Goal: Information Seeking & Learning: Learn about a topic

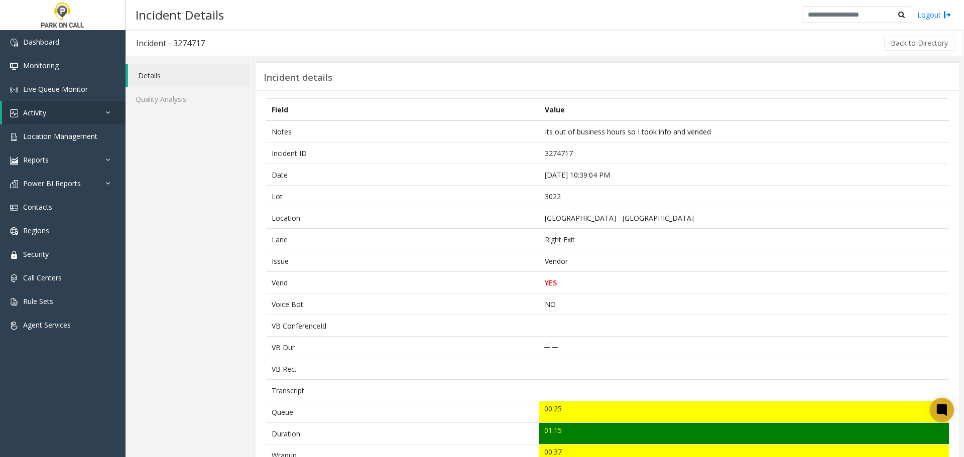
scroll to position [201, 0]
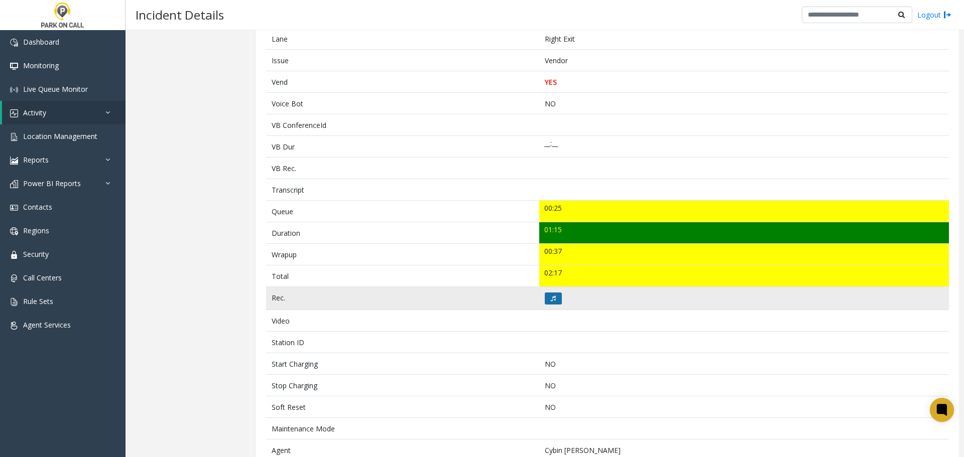
click at [555, 302] on button at bounding box center [553, 299] width 17 height 12
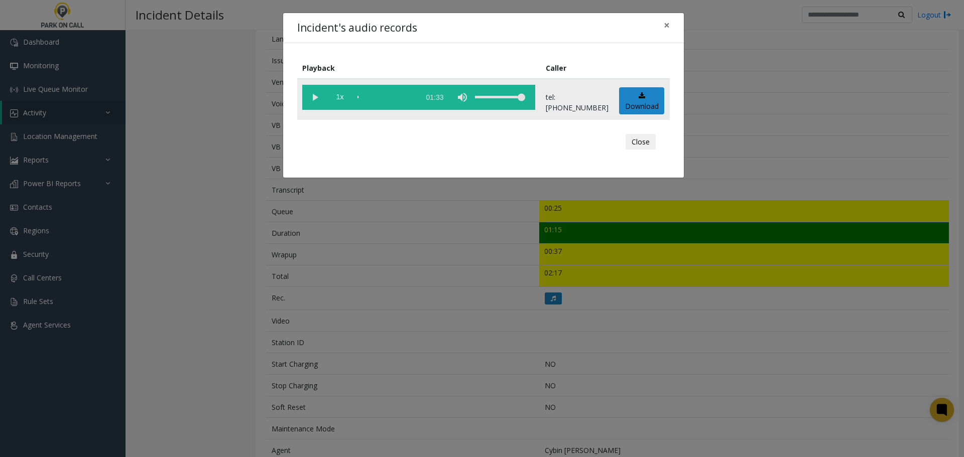
click at [317, 102] on vg-play-pause at bounding box center [314, 97] width 25 height 25
click at [648, 144] on button "Close" at bounding box center [641, 142] width 30 height 16
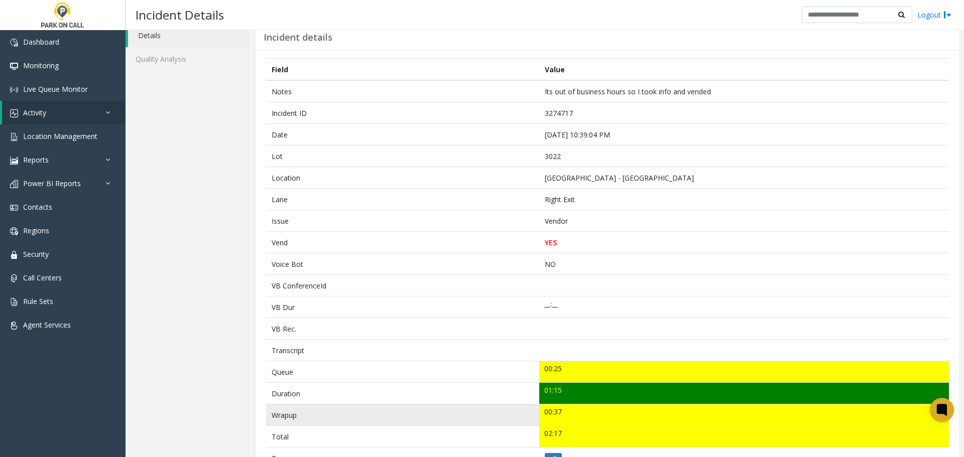
scroll to position [5, 0]
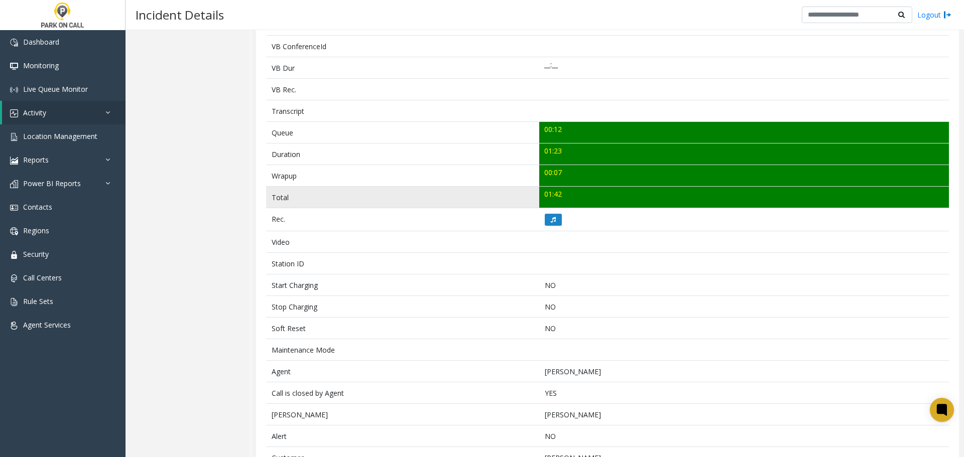
scroll to position [277, 0]
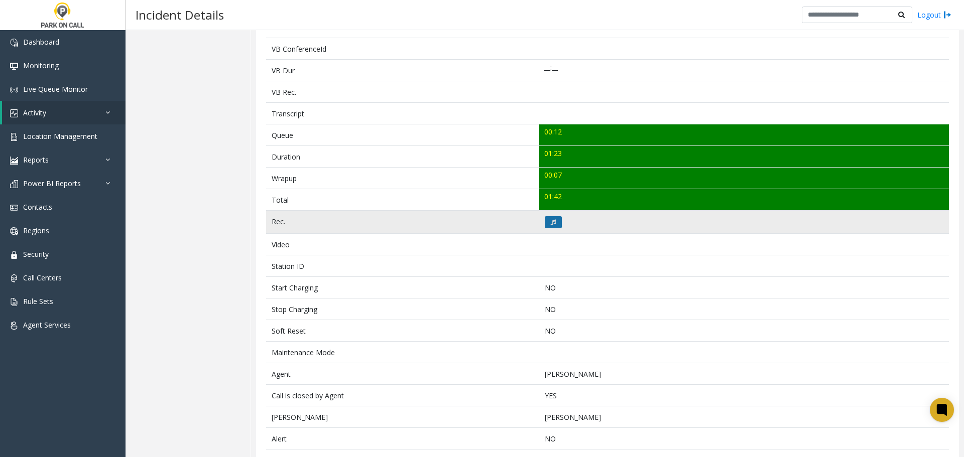
click at [470, 198] on button at bounding box center [553, 222] width 17 height 12
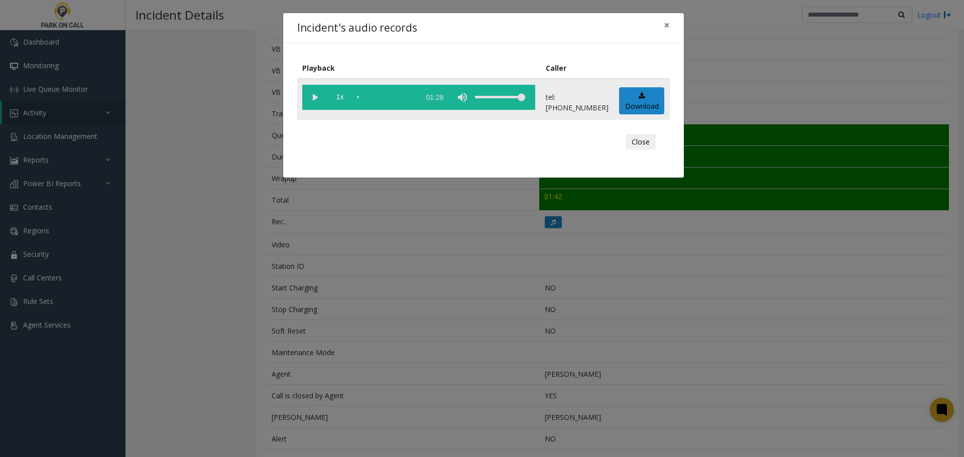
click at [316, 97] on vg-play-pause at bounding box center [314, 97] width 25 height 25
drag, startPoint x: 643, startPoint y: 144, endPoint x: 627, endPoint y: 140, distance: 16.6
click at [470, 144] on button "Close" at bounding box center [641, 142] width 30 height 16
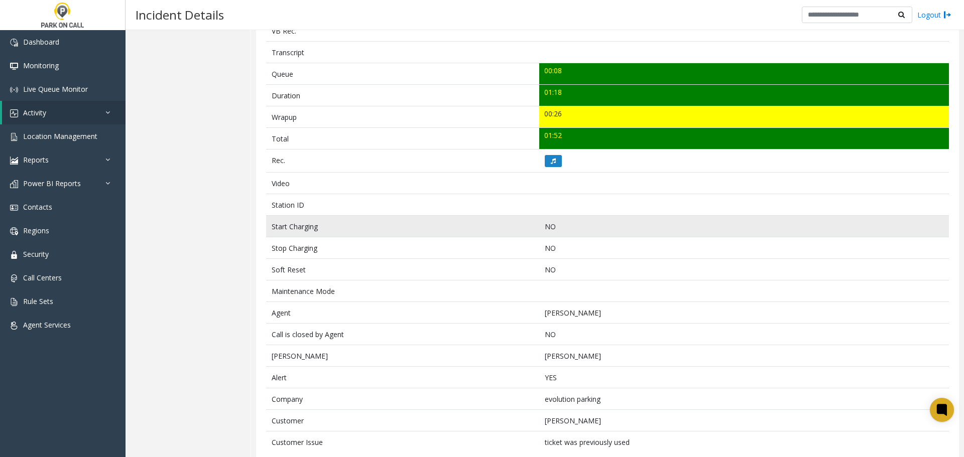
scroll to position [367, 0]
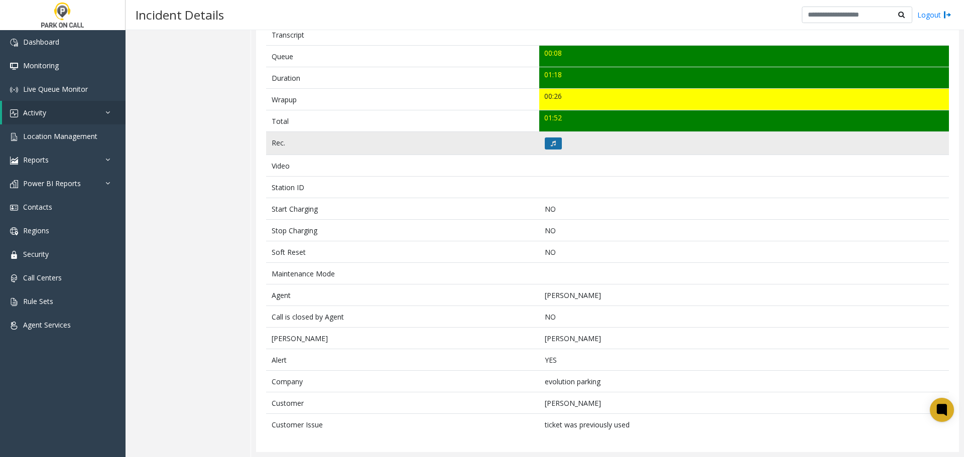
click at [470, 145] on icon at bounding box center [553, 144] width 5 height 6
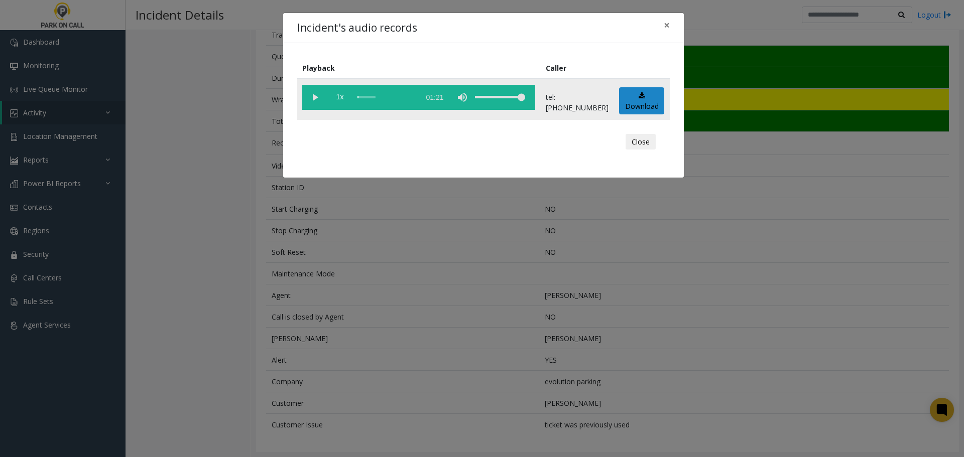
click at [309, 97] on vg-play-pause at bounding box center [314, 97] width 25 height 25
click at [470, 145] on button "Close" at bounding box center [641, 142] width 30 height 16
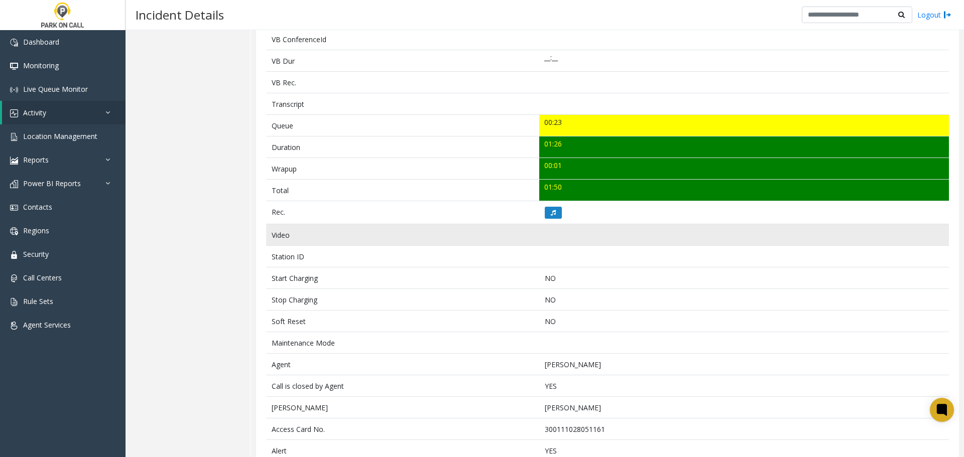
scroll to position [334, 0]
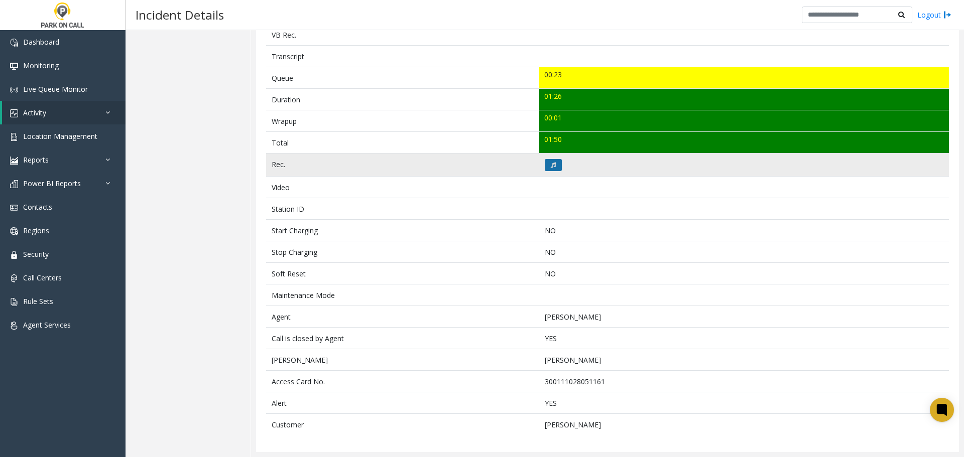
click at [553, 168] on button at bounding box center [553, 165] width 17 height 12
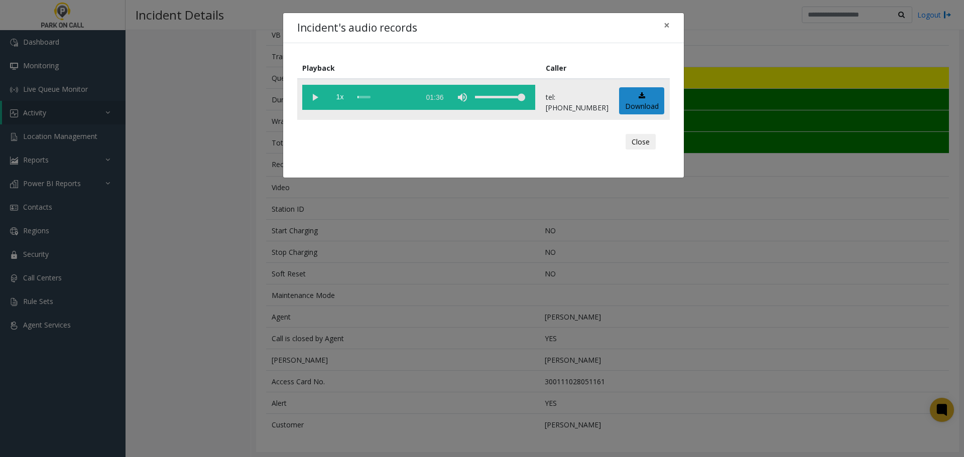
click at [316, 95] on vg-play-pause at bounding box center [314, 97] width 25 height 25
click at [639, 141] on button "Close" at bounding box center [641, 142] width 30 height 16
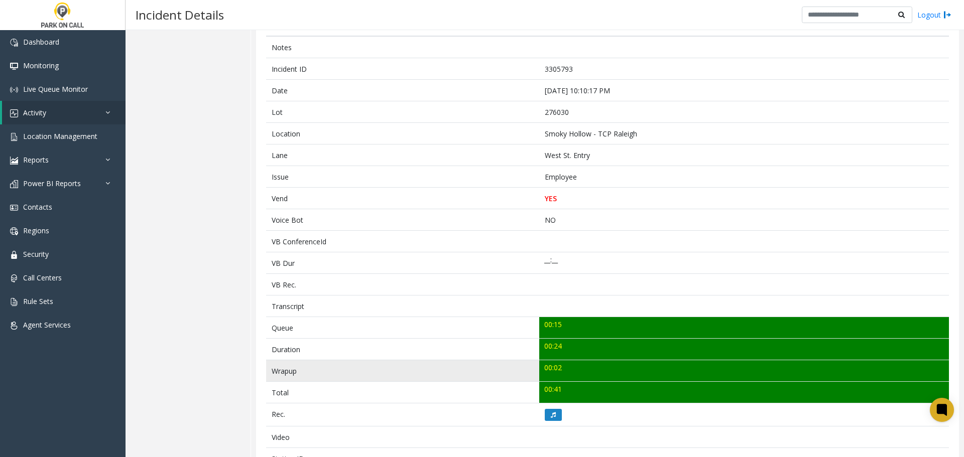
scroll to position [112, 0]
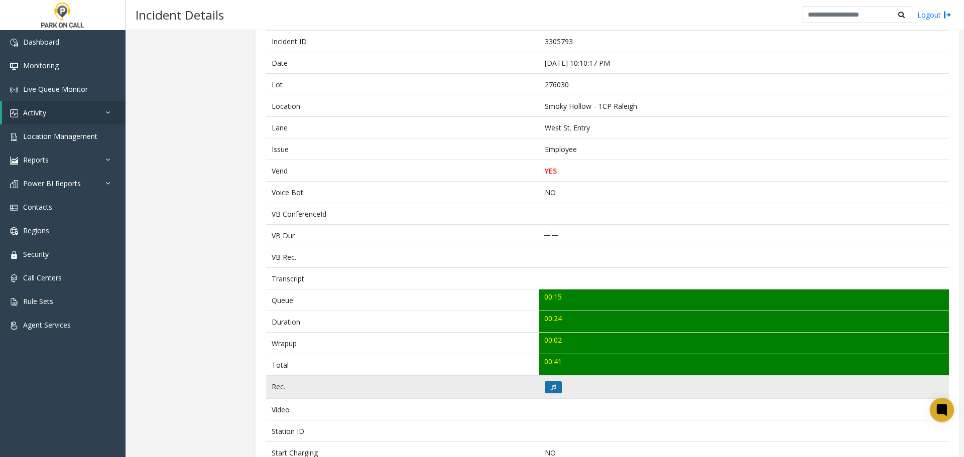
click at [555, 387] on button at bounding box center [553, 388] width 17 height 12
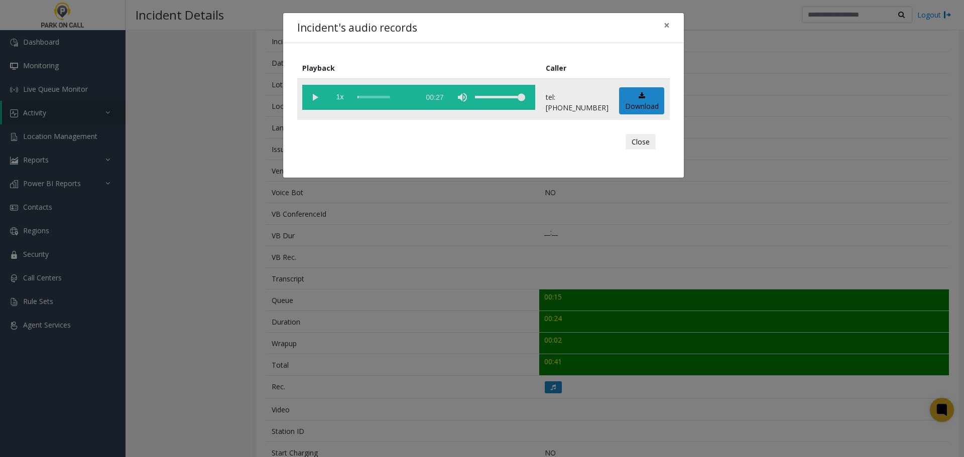
click at [317, 97] on vg-play-pause at bounding box center [314, 97] width 25 height 25
click at [640, 145] on button "Close" at bounding box center [641, 142] width 30 height 16
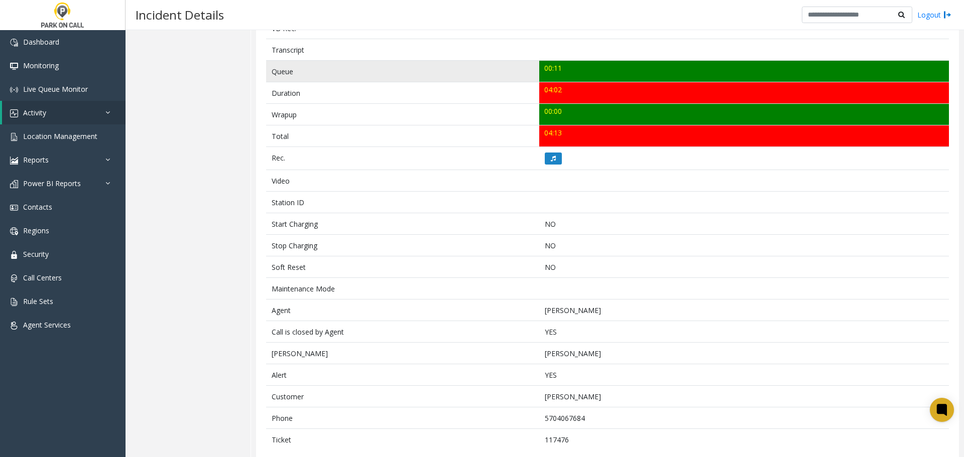
scroll to position [356, 0]
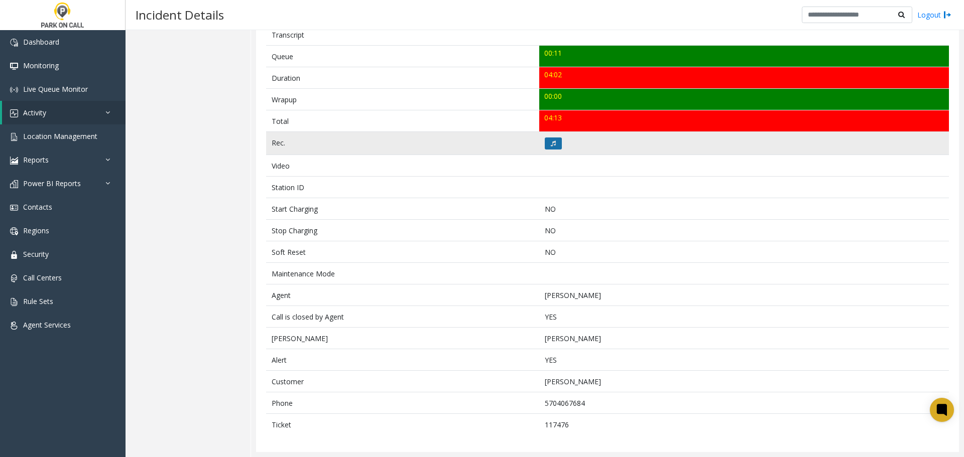
click at [551, 146] on icon at bounding box center [553, 144] width 5 height 6
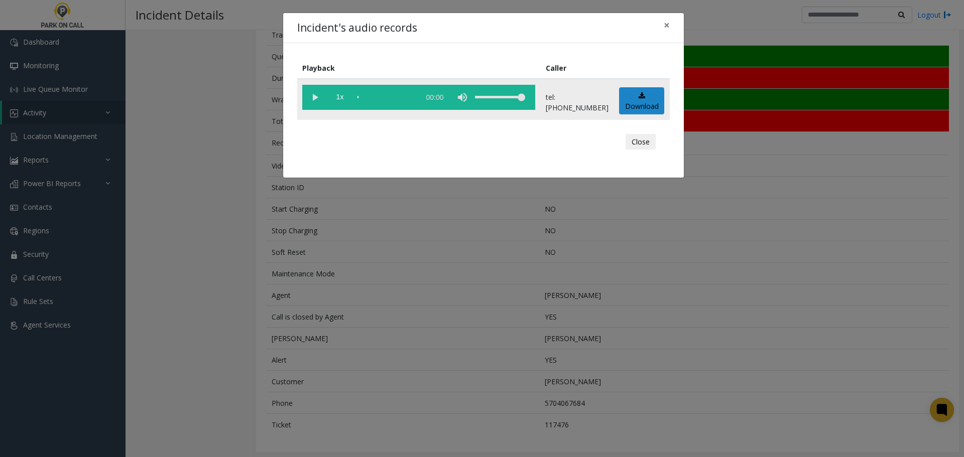
click at [313, 99] on vg-play-pause at bounding box center [314, 97] width 25 height 25
click at [638, 139] on button "Close" at bounding box center [641, 142] width 30 height 16
